Goal: Find specific page/section: Find specific page/section

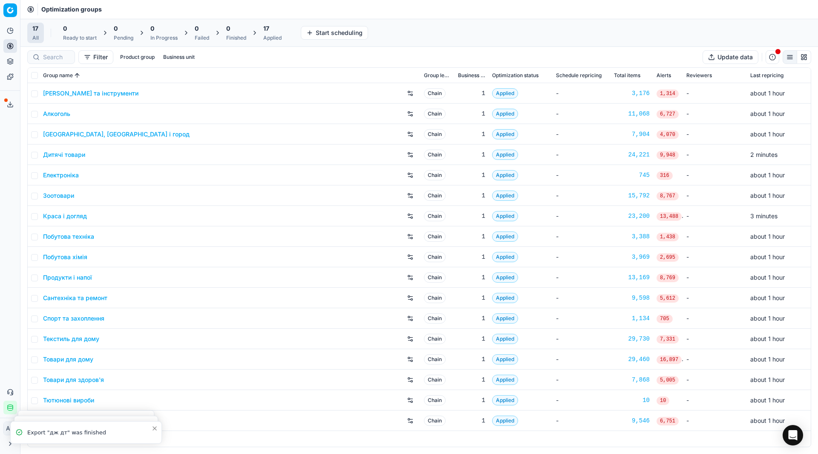
click at [58, 198] on link "Зоотовари" at bounding box center [58, 195] width 31 height 9
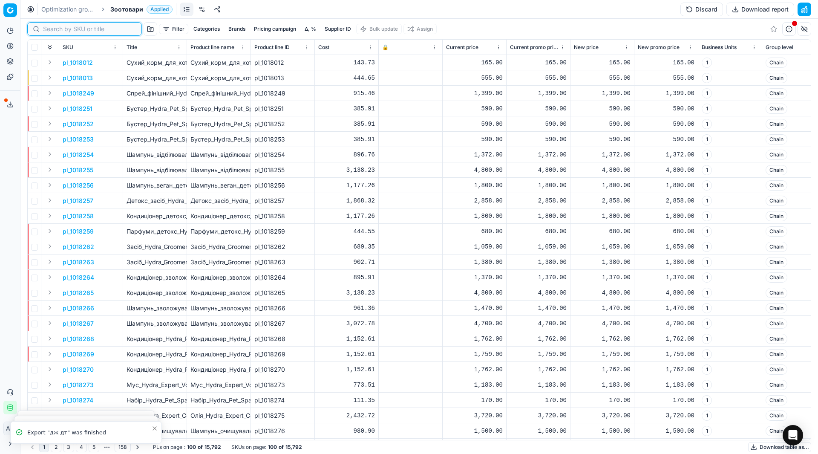
click at [50, 27] on input at bounding box center [89, 29] width 93 height 9
paste input "496009"
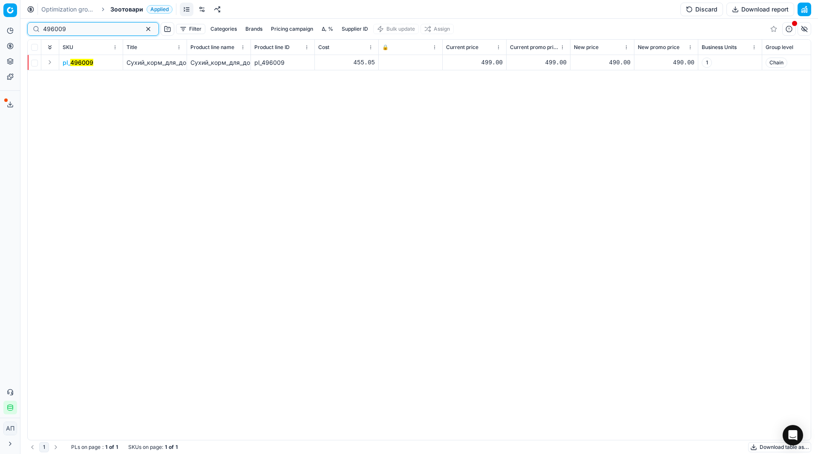
type input "496009"
click at [79, 62] on mark "496009" at bounding box center [81, 62] width 23 height 7
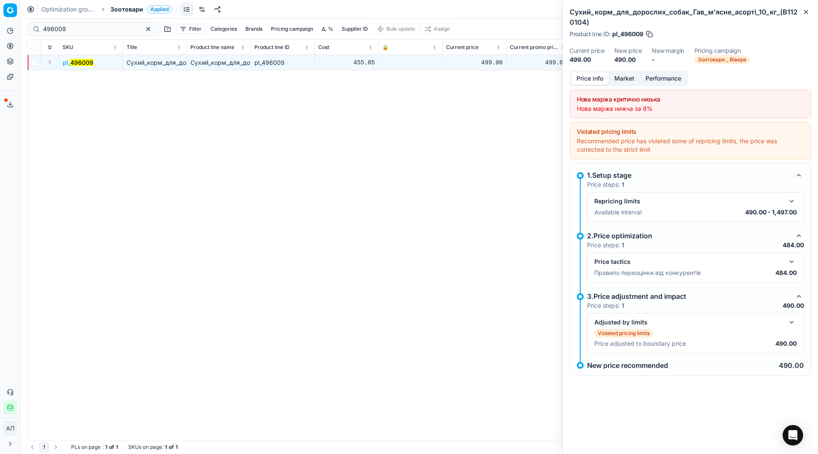
click at [623, 75] on button "Market" at bounding box center [624, 78] width 31 height 12
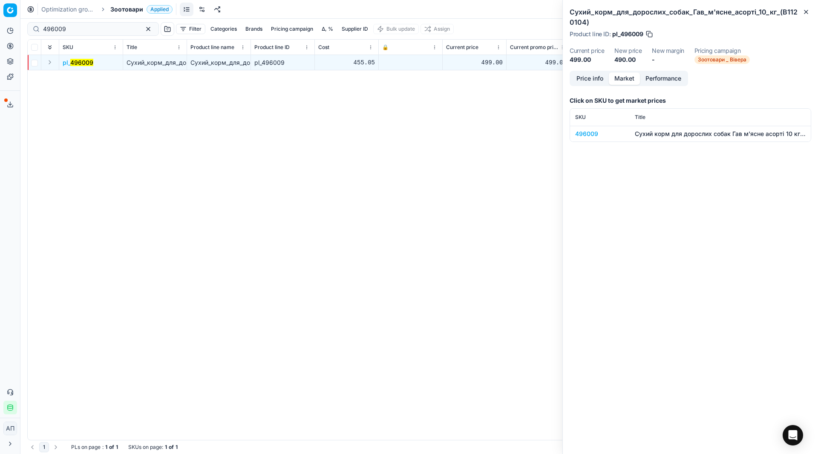
click at [592, 134] on div "496009" at bounding box center [599, 134] width 49 height 9
